Goal: Task Accomplishment & Management: Complete application form

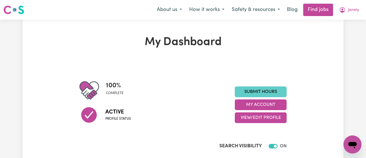
click at [247, 87] on link "Submit Hours" at bounding box center [261, 91] width 52 height 11
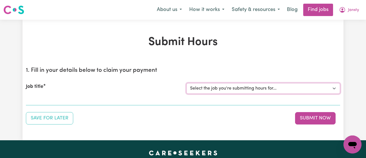
click at [256, 88] on select "Select the job you're submitting hours for... [[PERSON_NAME]] [DEMOGRAPHIC_DATA…" at bounding box center [263, 88] width 154 height 11
select select "11718"
click at [186, 83] on select "Select the job you're submitting hours for... [[PERSON_NAME]] [DEMOGRAPHIC_DATA…" at bounding box center [263, 88] width 154 height 11
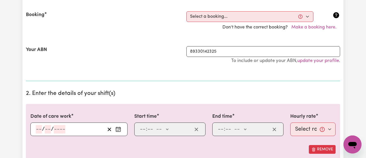
scroll to position [118, 0]
click at [120, 124] on div "/ /" at bounding box center [78, 130] width 97 height 14
click at [117, 129] on icon "Enter the date of care work" at bounding box center [118, 130] width 6 height 6
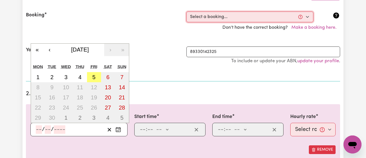
click at [209, 12] on select "Select a booking... [DATE] 11:00am to 01:00pm (RECURRING) [DATE] 11:00am to 01:…" at bounding box center [249, 17] width 127 height 11
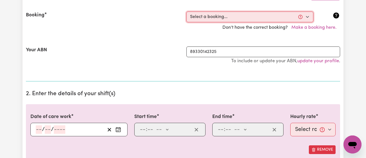
click at [209, 12] on select "Select a booking... [DATE] 11:00am to 01:00pm (RECURRING) [DATE] 11:00am to 01:…" at bounding box center [249, 17] width 127 height 11
click at [117, 128] on icon "Enter the date of care work" at bounding box center [118, 128] width 5 height 0
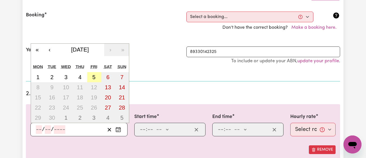
click at [95, 78] on abbr "5" at bounding box center [93, 77] width 3 height 6
type input "[DATE]"
type input "5"
type input "9"
type input "2025"
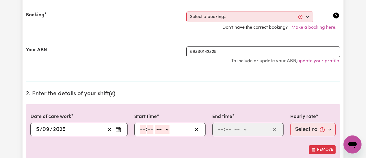
click at [144, 129] on input "number" at bounding box center [143, 129] width 6 height 8
type input "2"
type input "30"
click at [164, 128] on select "-- am pm" at bounding box center [160, 129] width 15 height 8
select select "pm"
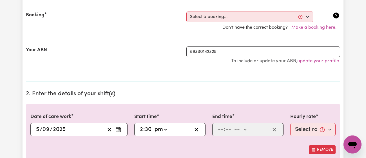
click at [153, 125] on select "-- am pm" at bounding box center [160, 129] width 15 height 8
type input "14:30"
click at [222, 126] on input "number" at bounding box center [221, 129] width 6 height 8
type input "5"
type input "00"
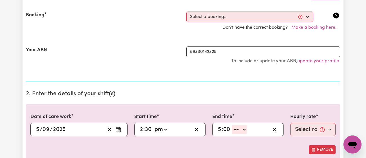
click at [240, 128] on select "-- am pm" at bounding box center [239, 129] width 15 height 8
select select "pm"
click at [232, 125] on select "-- am pm" at bounding box center [239, 129] width 15 height 8
type input "17:00"
type input "0"
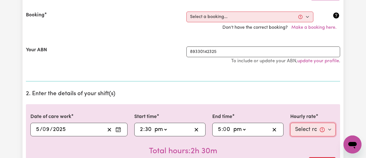
click at [300, 124] on select "Select rate... $43.00 (Weekday) $72.00 (Public Holiday)" at bounding box center [312, 130] width 45 height 14
select select "43-Weekday"
click at [290, 123] on select "Select rate... $43.00 (Weekday) $72.00 (Public Holiday)" at bounding box center [312, 130] width 45 height 14
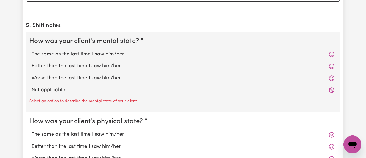
scroll to position [440, 0]
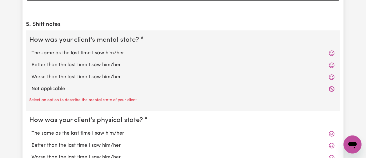
click at [107, 53] on label "The same as the last time I saw him/her" at bounding box center [183, 53] width 303 height 7
click at [32, 50] on input "The same as the last time I saw him/her" at bounding box center [31, 49] width 0 height 0
radio input "true"
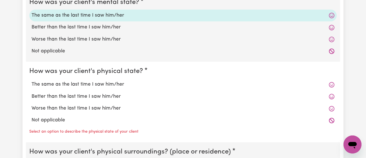
scroll to position [483, 0]
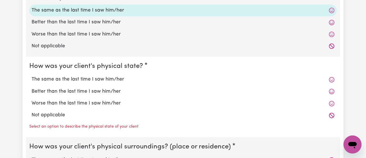
click at [110, 90] on label "Better than the last time I saw him/her" at bounding box center [183, 91] width 303 height 7
click at [32, 88] on input "Better than the last time I saw him/her" at bounding box center [31, 88] width 0 height 0
radio input "true"
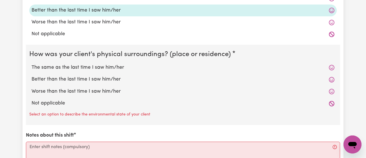
scroll to position [567, 0]
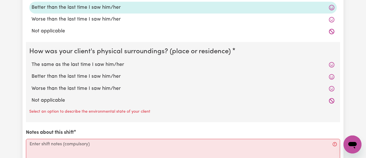
click at [115, 73] on label "Better than the last time I saw him/her" at bounding box center [183, 76] width 303 height 7
click at [32, 73] on input "Better than the last time I saw him/her" at bounding box center [31, 73] width 0 height 0
radio input "true"
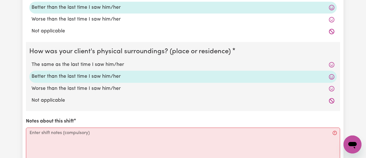
scroll to position [647, 0]
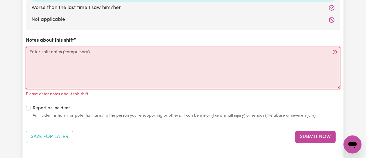
click at [115, 73] on textarea "Notes about this shift" at bounding box center [183, 68] width 314 height 42
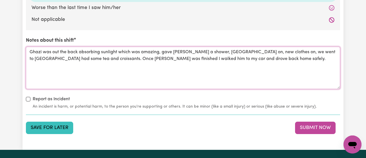
type textarea "Ghazi was out the back absorbing sunlight which was amazing, gave [PERSON_NAME]…"
click at [48, 126] on button "Save for Later" at bounding box center [49, 128] width 47 height 12
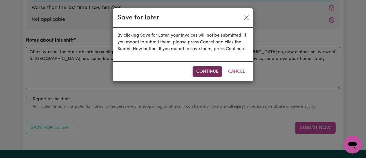
click at [215, 68] on button "Continue" at bounding box center [208, 71] width 30 height 11
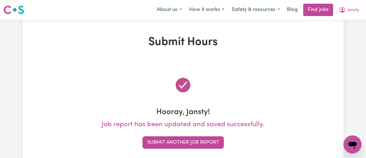
scroll to position [0, 0]
click at [350, 11] on span "Jansty" at bounding box center [353, 10] width 11 height 6
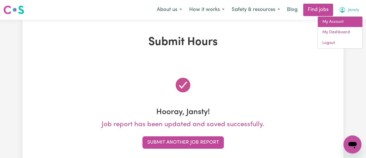
click at [342, 17] on link "My Account" at bounding box center [340, 22] width 44 height 11
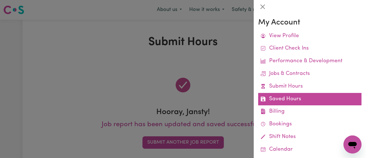
click at [300, 101] on link "Saved Hours" at bounding box center [309, 99] width 103 height 13
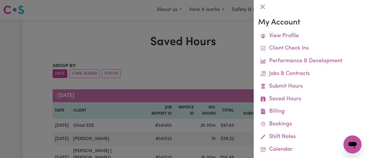
click at [209, 70] on div at bounding box center [183, 79] width 366 height 158
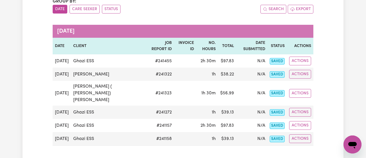
scroll to position [64, 0]
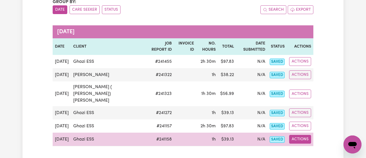
click at [307, 135] on button "Actions" at bounding box center [300, 139] width 22 height 9
click at [309, 147] on link "View Job Report" at bounding box center [314, 152] width 48 height 11
select select "pm"
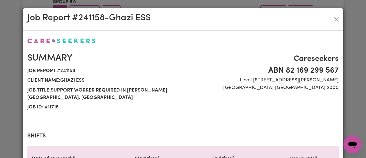
select select "43-Weekday"
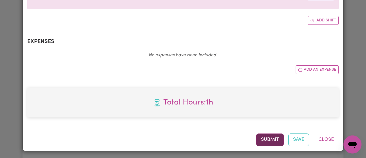
click at [261, 141] on button "Submit" at bounding box center [270, 139] width 28 height 12
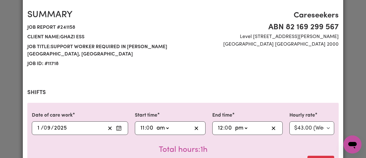
scroll to position [0, 0]
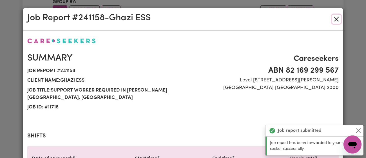
click at [335, 17] on button "Close" at bounding box center [336, 19] width 9 height 9
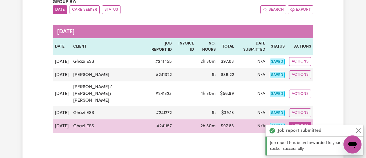
click at [301, 122] on button "Actions" at bounding box center [300, 126] width 22 height 9
click at [317, 134] on link "View Job Report" at bounding box center [314, 139] width 48 height 11
select select "pm"
select select "43-Weekday"
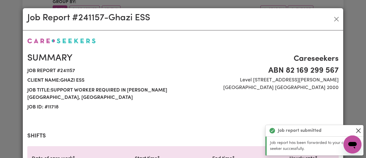
click at [355, 129] on button "Close" at bounding box center [358, 130] width 7 height 7
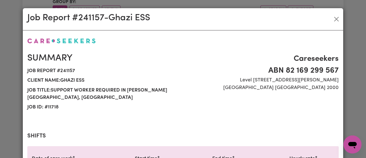
scroll to position [207, 0]
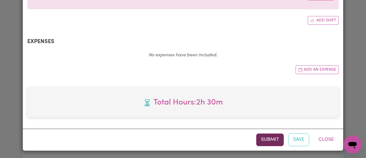
click at [267, 142] on button "Submit" at bounding box center [270, 139] width 28 height 12
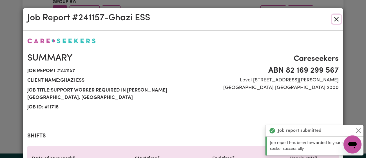
click at [337, 17] on button "Close" at bounding box center [336, 19] width 9 height 9
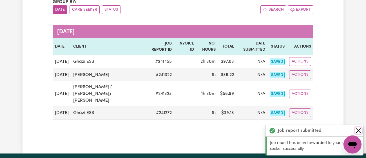
click at [357, 130] on button "Close" at bounding box center [358, 130] width 7 height 7
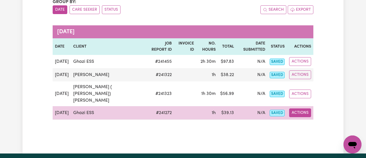
click at [298, 108] on button "Actions" at bounding box center [300, 112] width 22 height 9
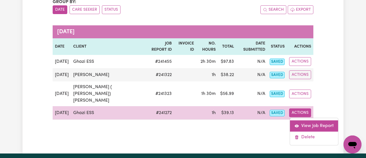
click at [305, 120] on link "View Job Report" at bounding box center [314, 125] width 48 height 11
select select "pm"
select select "43-Weekday"
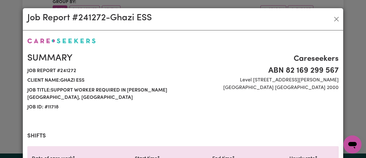
scroll to position [207, 0]
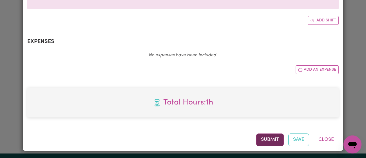
click at [263, 137] on button "Submit" at bounding box center [270, 139] width 28 height 12
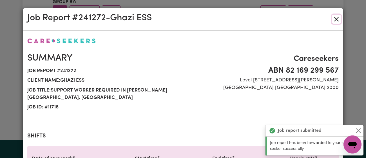
click at [334, 17] on button "Close" at bounding box center [336, 19] width 9 height 9
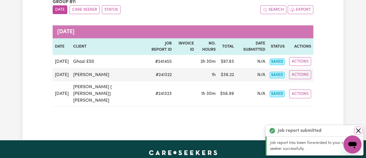
click at [360, 131] on button "Close" at bounding box center [358, 130] width 7 height 7
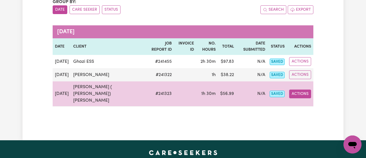
click at [301, 90] on button "Actions" at bounding box center [300, 94] width 22 height 9
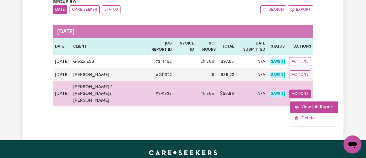
click at [305, 101] on link "View Job Report" at bounding box center [314, 106] width 48 height 11
select select "pm"
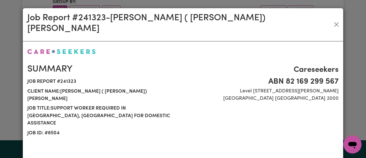
select select "41.75-Weekday"
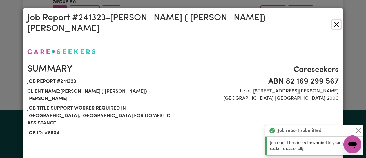
click at [338, 20] on button "Close" at bounding box center [336, 24] width 9 height 9
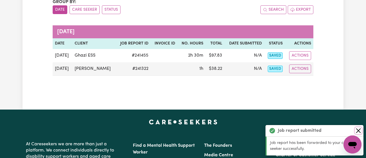
click at [359, 131] on button "Close" at bounding box center [358, 130] width 7 height 7
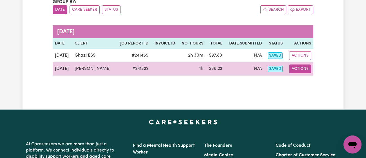
click at [297, 69] on button "Actions" at bounding box center [300, 68] width 22 height 9
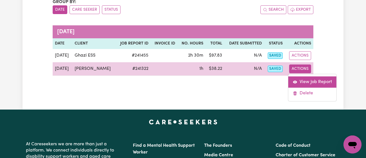
click at [312, 81] on link "View Job Report" at bounding box center [312, 81] width 48 height 11
select select "pm"
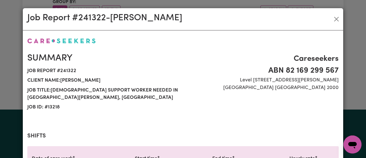
scroll to position [207, 0]
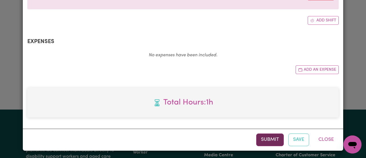
click at [269, 143] on button "Submit" at bounding box center [270, 139] width 28 height 12
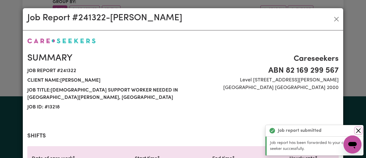
click at [358, 131] on button "Close" at bounding box center [358, 130] width 7 height 7
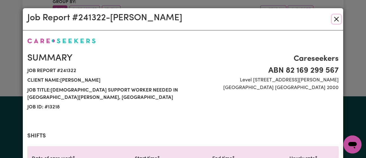
click at [333, 15] on button "Close" at bounding box center [336, 19] width 9 height 9
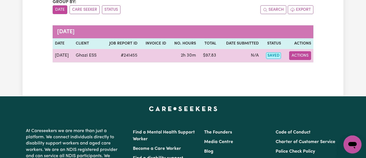
click at [297, 54] on button "Actions" at bounding box center [300, 55] width 22 height 9
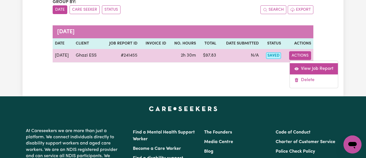
click at [305, 65] on link "View Job Report" at bounding box center [314, 68] width 48 height 11
select select "pm"
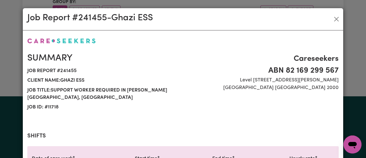
select select "43-Weekday"
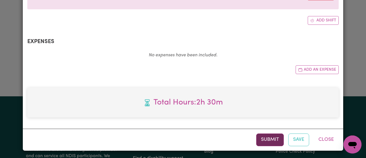
click at [269, 133] on button "Submit" at bounding box center [270, 139] width 28 height 12
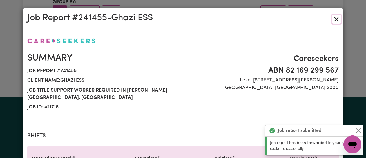
click at [338, 20] on button "Close" at bounding box center [336, 19] width 9 height 9
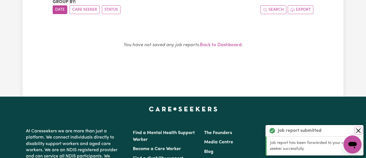
click at [357, 131] on button "Close" at bounding box center [358, 130] width 7 height 7
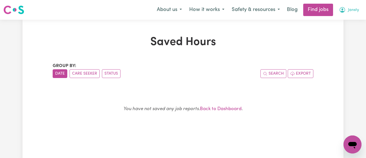
click at [351, 13] on button "Jansty" at bounding box center [348, 10] width 27 height 12
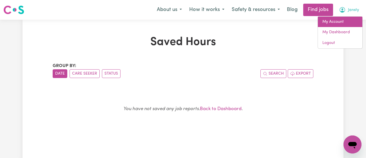
click at [343, 22] on link "My Account" at bounding box center [340, 22] width 44 height 11
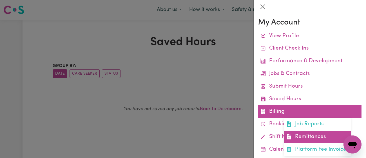
click at [312, 131] on link "Remittances" at bounding box center [317, 137] width 67 height 13
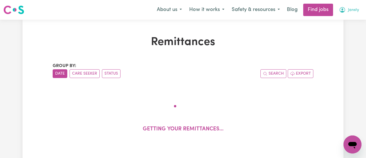
click at [351, 12] on span "Jansty" at bounding box center [353, 10] width 11 height 6
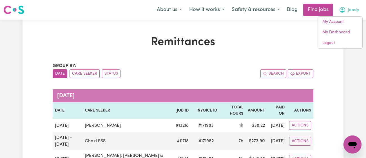
click at [286, 47] on h1 "Remittances" at bounding box center [183, 42] width 261 height 14
click at [349, 13] on button "Jansty" at bounding box center [348, 10] width 27 height 12
click at [341, 22] on link "My Account" at bounding box center [340, 22] width 44 height 11
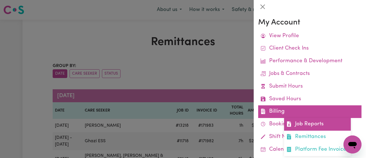
click at [307, 129] on link "Job Reports" at bounding box center [317, 124] width 67 height 13
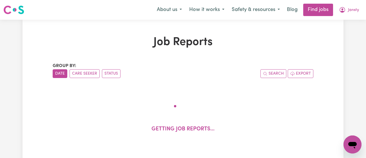
click at [308, 46] on h1 "Job Reports" at bounding box center [183, 42] width 261 height 14
